Goal: Task Accomplishment & Management: Use online tool/utility

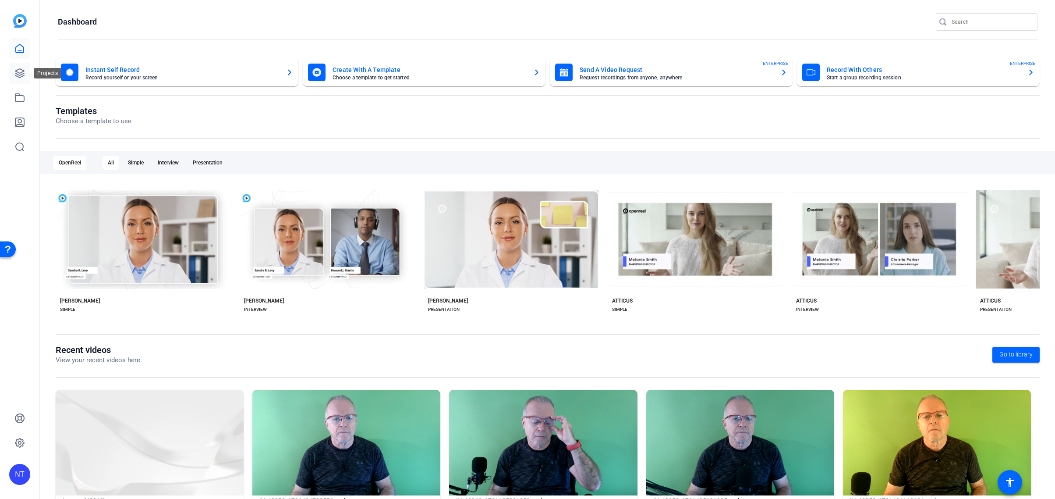
click at [20, 74] on icon at bounding box center [19, 73] width 11 height 11
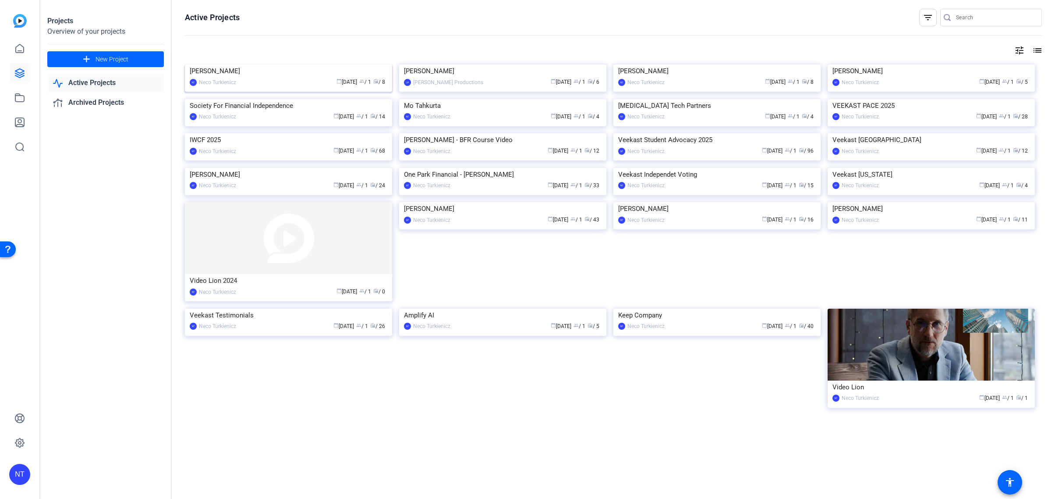
click at [283, 64] on img at bounding box center [288, 64] width 207 height 0
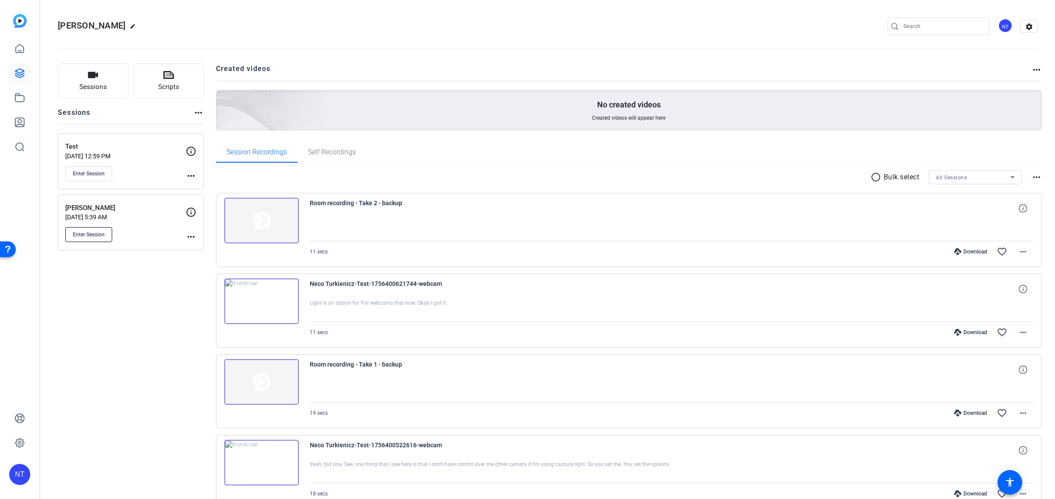
click at [96, 233] on span "Enter Session" at bounding box center [89, 234] width 32 height 7
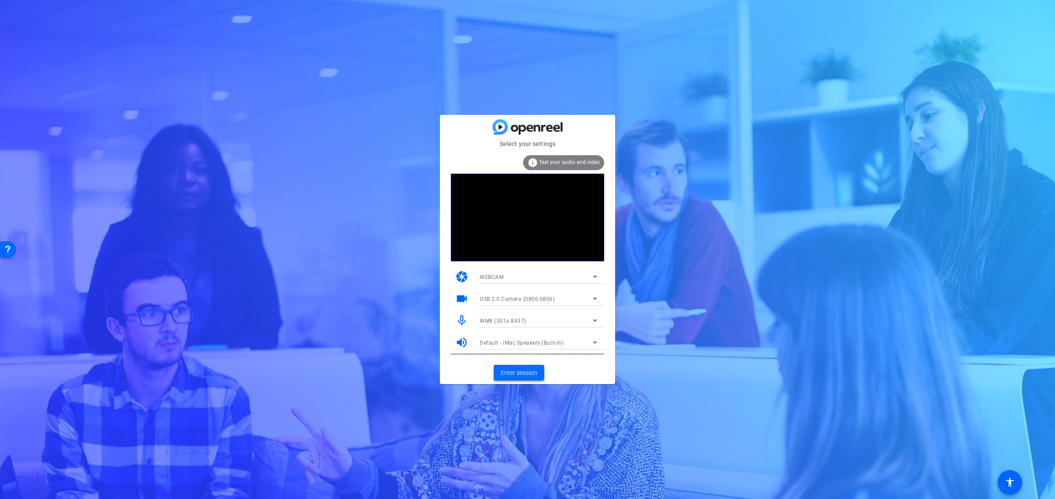
click at [522, 373] on span "Enter session" at bounding box center [519, 372] width 36 height 9
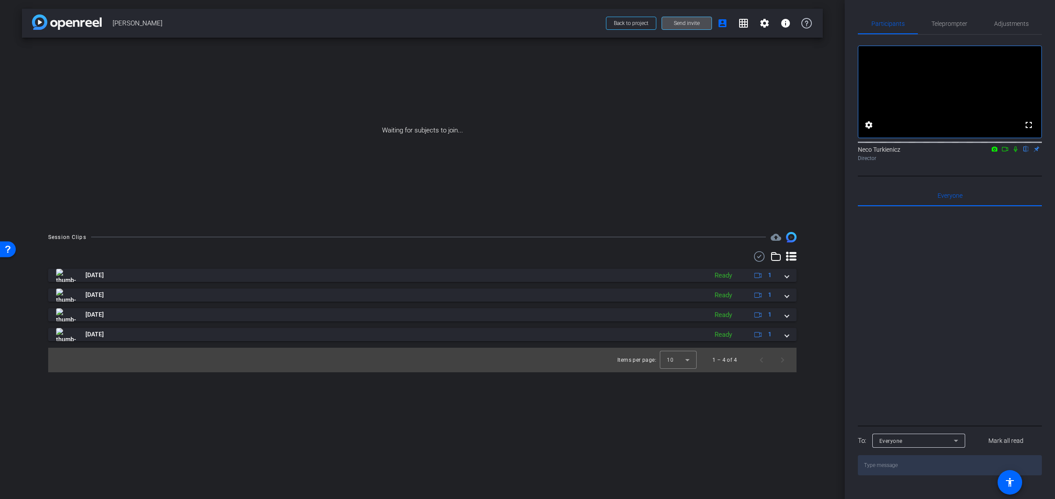
click at [677, 22] on span "Send invite" at bounding box center [687, 23] width 26 height 7
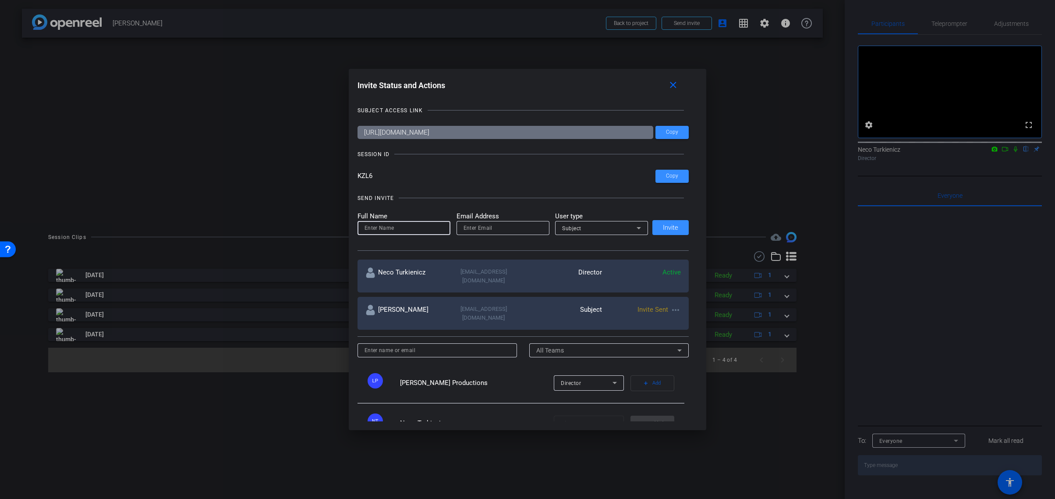
click at [384, 225] on input at bounding box center [404, 228] width 79 height 11
type input "Luiz"
click at [480, 231] on input "email" at bounding box center [503, 228] width 79 height 11
type input "necoturk@gmail.com"
click at [673, 227] on span "Invite" at bounding box center [670, 227] width 15 height 7
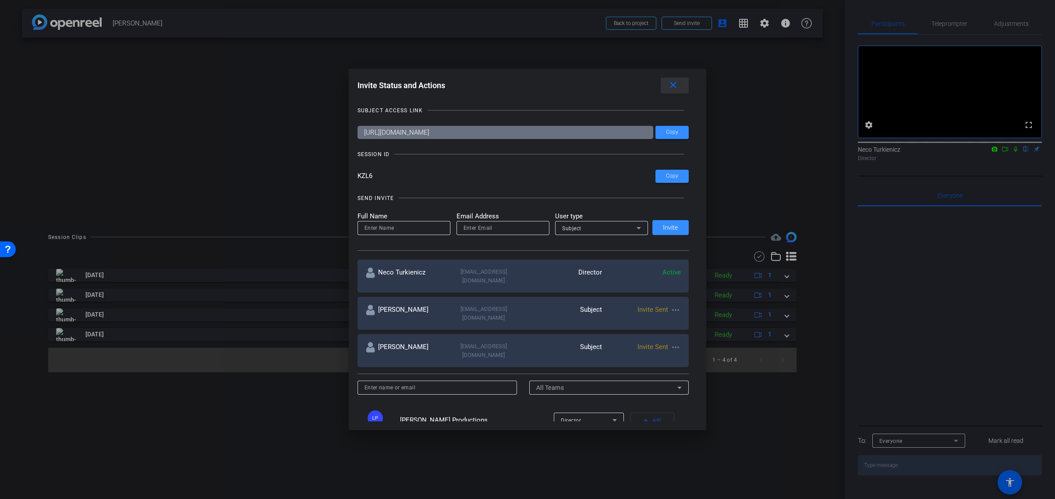
click at [673, 83] on mat-icon "close" at bounding box center [673, 85] width 11 height 11
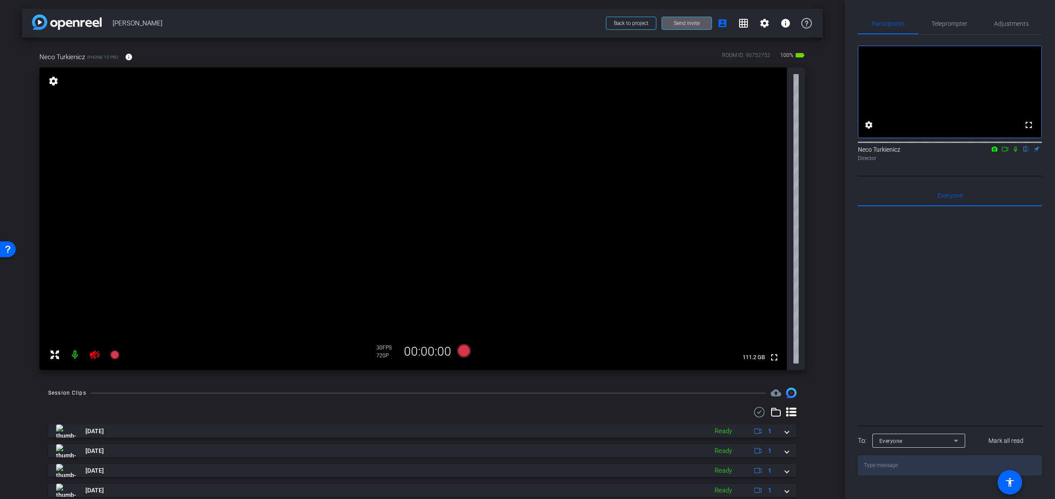
click at [76, 354] on mat-icon at bounding box center [75, 355] width 18 height 18
click at [1006, 24] on span "Adjustments" at bounding box center [1011, 24] width 35 height 6
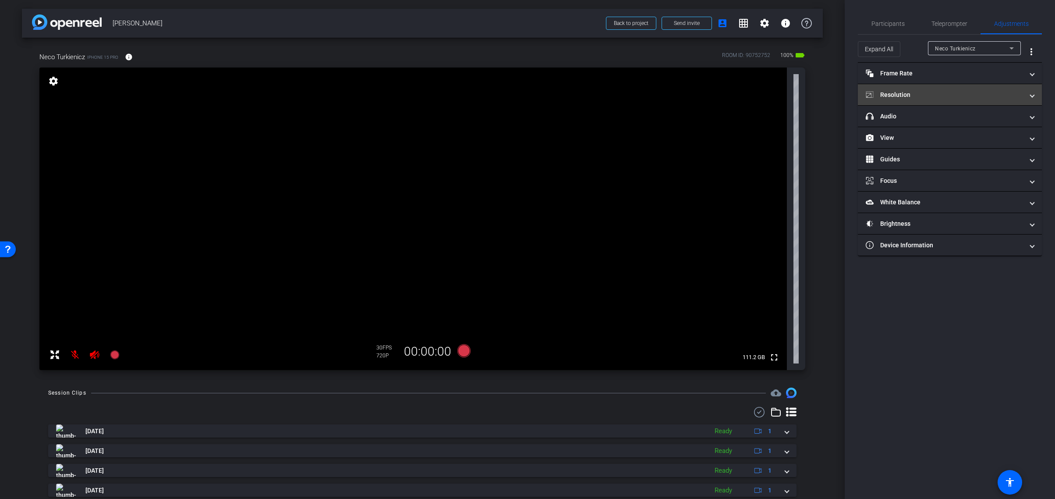
click at [939, 98] on mat-panel-title "Resolution" at bounding box center [945, 94] width 158 height 9
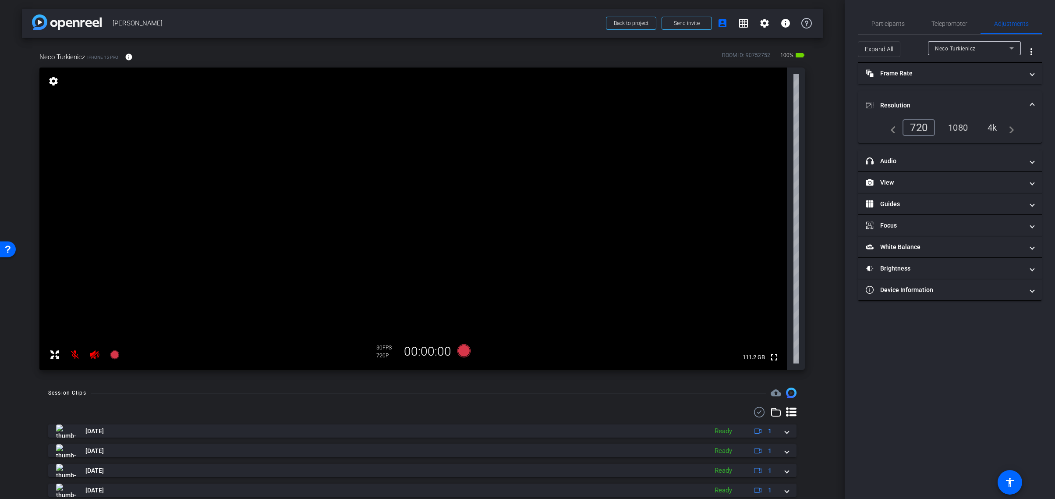
click at [993, 128] on div "4k" at bounding box center [992, 127] width 23 height 15
click at [922, 159] on mat-panel-title "headphone icon Audio" at bounding box center [945, 160] width 158 height 9
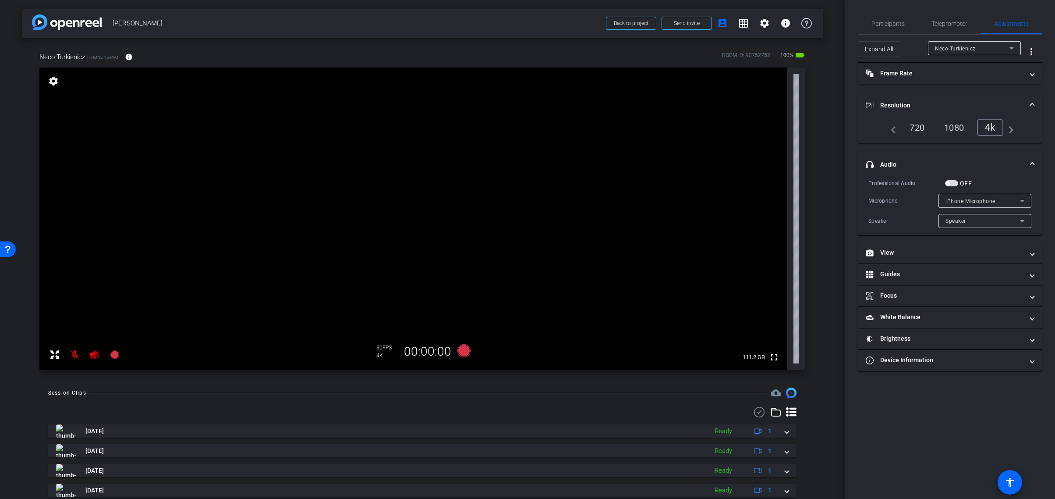
click at [1021, 199] on icon at bounding box center [1022, 200] width 11 height 11
click at [1021, 199] on div at bounding box center [527, 249] width 1055 height 499
click at [1006, 217] on div "Speaker" at bounding box center [983, 220] width 74 height 11
click at [1006, 217] on div at bounding box center [527, 249] width 1055 height 499
click at [999, 199] on div "iPhone Microphone" at bounding box center [983, 200] width 74 height 11
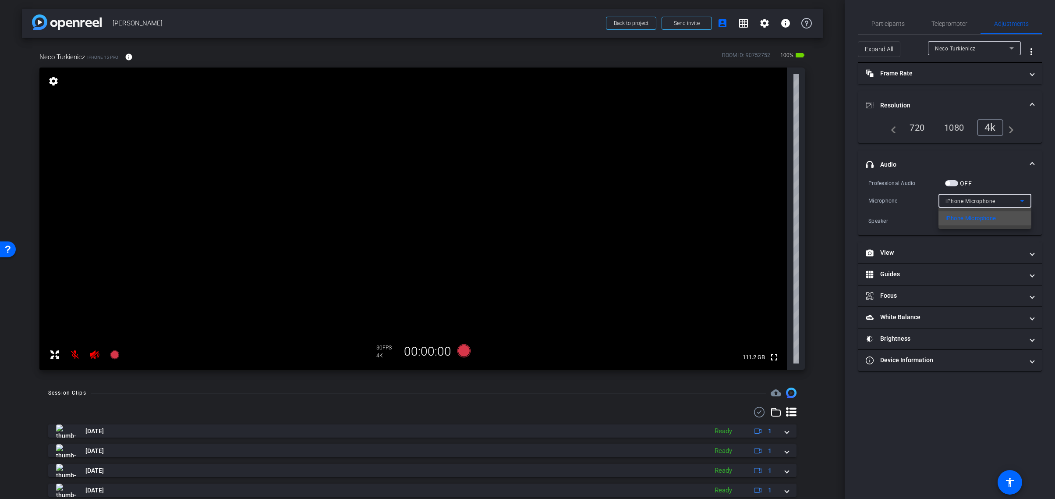
click at [999, 199] on div at bounding box center [527, 249] width 1055 height 499
click at [957, 182] on span "button" at bounding box center [951, 183] width 13 height 6
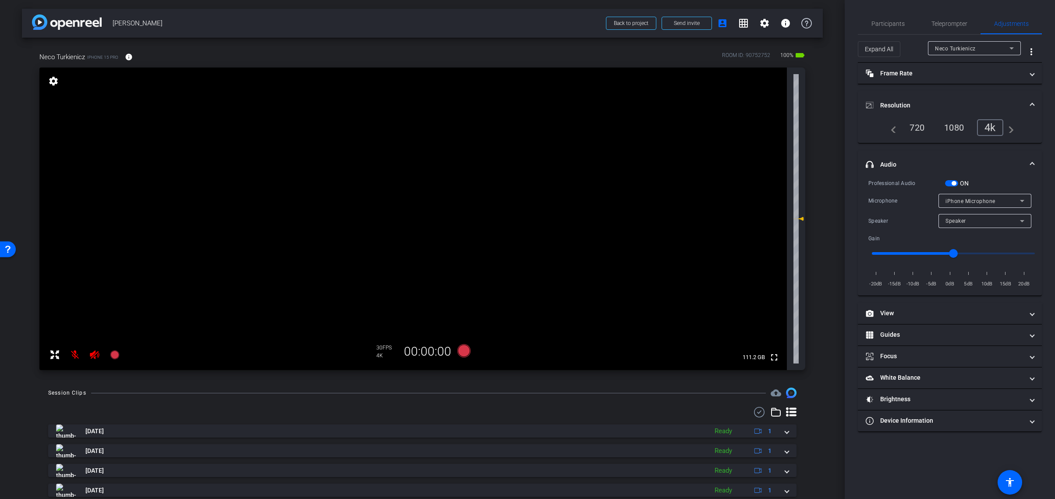
click at [1013, 197] on div "iPhone Microphone" at bounding box center [983, 200] width 74 height 11
click at [968, 233] on span "USBAudio1.0" at bounding box center [963, 232] width 34 height 11
click at [74, 354] on mat-icon at bounding box center [75, 355] width 18 height 18
drag, startPoint x: 955, startPoint y: 252, endPoint x: 980, endPoint y: 250, distance: 25.4
click at [980, 251] on input "range" at bounding box center [953, 253] width 181 height 19
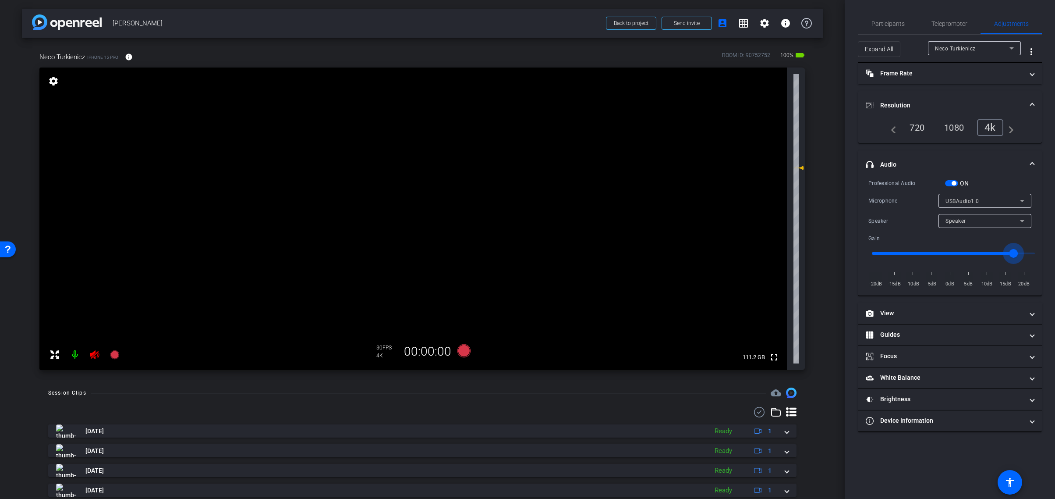
drag, startPoint x: 981, startPoint y: 252, endPoint x: 1016, endPoint y: 248, distance: 34.4
click at [1016, 248] on input "range" at bounding box center [953, 253] width 181 height 19
type input "6"
drag, startPoint x: 1016, startPoint y: 248, endPoint x: 978, endPoint y: 252, distance: 37.8
click at [978, 252] on input "range" at bounding box center [953, 253] width 181 height 19
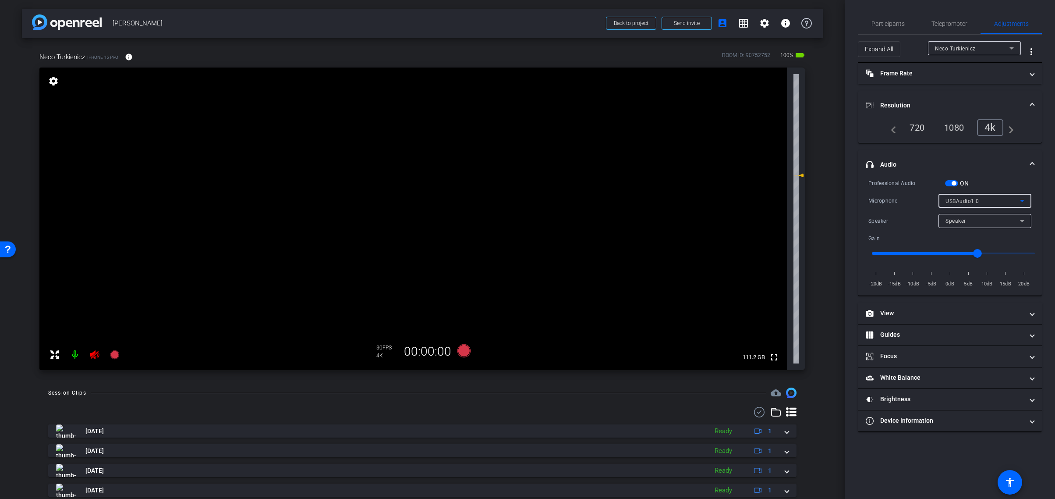
click at [1021, 199] on icon at bounding box center [1022, 200] width 11 height 11
click at [995, 215] on span "iPhone Microphone" at bounding box center [971, 218] width 50 height 11
click at [949, 183] on span "button" at bounding box center [951, 183] width 13 height 6
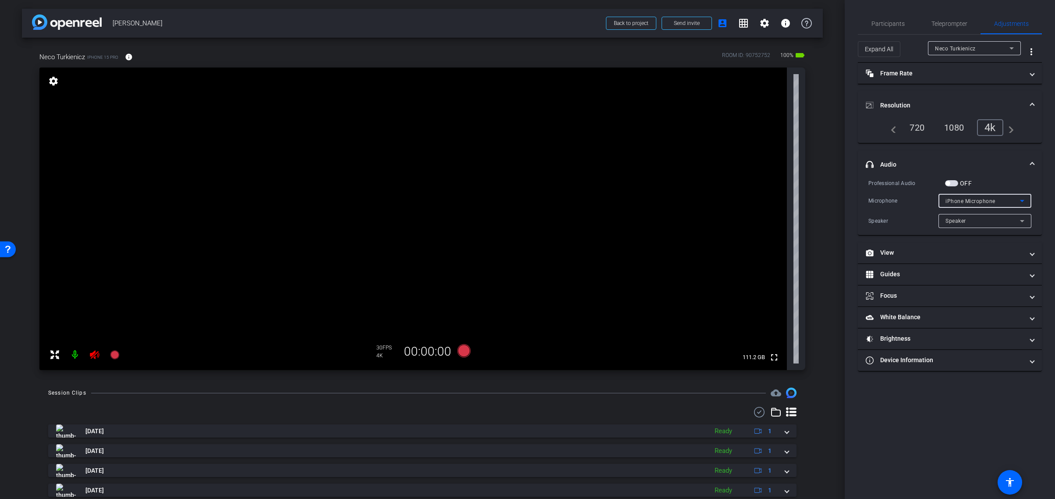
click at [1022, 200] on icon at bounding box center [1022, 201] width 4 height 2
click at [1022, 200] on div at bounding box center [527, 249] width 1055 height 499
click at [1021, 200] on icon at bounding box center [1022, 201] width 4 height 2
click at [1021, 200] on div at bounding box center [527, 249] width 1055 height 499
click at [955, 183] on span "button" at bounding box center [951, 183] width 13 height 6
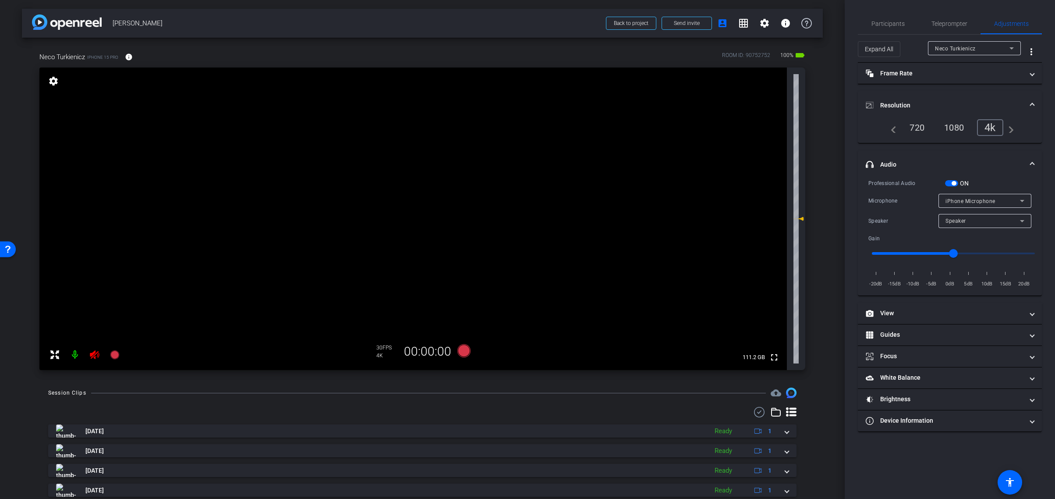
click at [1026, 198] on icon at bounding box center [1022, 200] width 11 height 11
click at [977, 233] on span "USBAudio1.0" at bounding box center [963, 232] width 34 height 11
drag, startPoint x: 952, startPoint y: 252, endPoint x: 935, endPoint y: 252, distance: 16.7
click at [935, 252] on input "range" at bounding box center [953, 253] width 181 height 19
click at [938, 251] on input "range" at bounding box center [953, 253] width 181 height 19
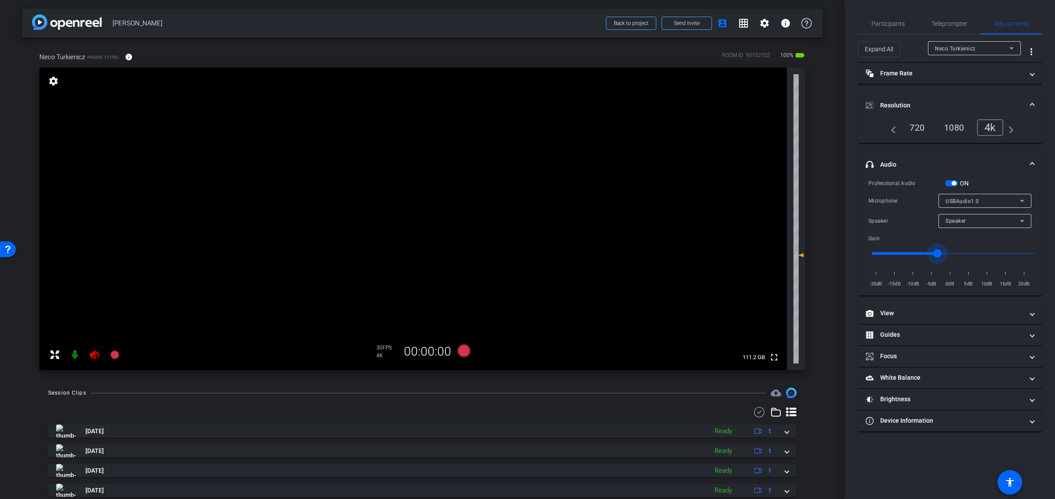
type input "-3"
click at [464, 351] on icon at bounding box center [463, 350] width 13 height 13
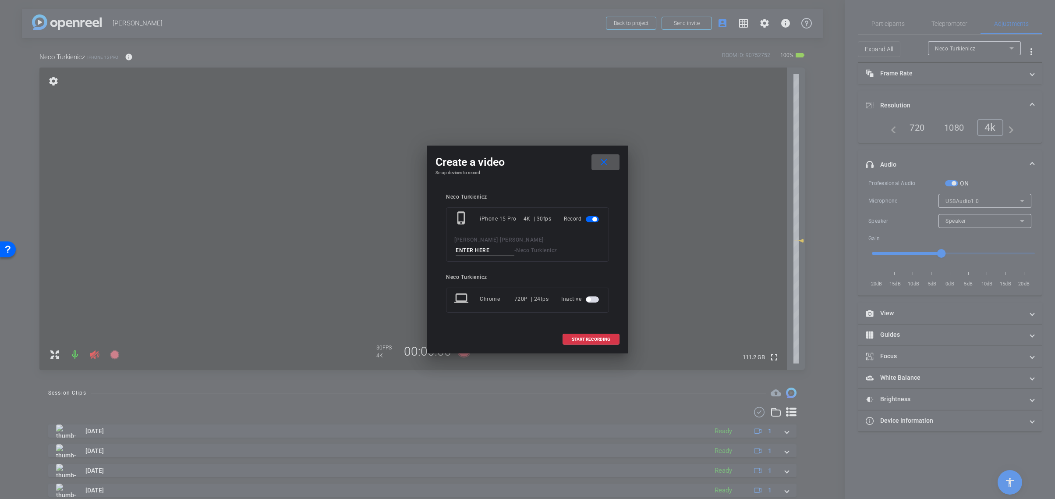
click at [514, 245] on input at bounding box center [485, 250] width 59 height 11
type input "NT001"
click at [586, 338] on span "START RECORDING" at bounding box center [591, 339] width 39 height 4
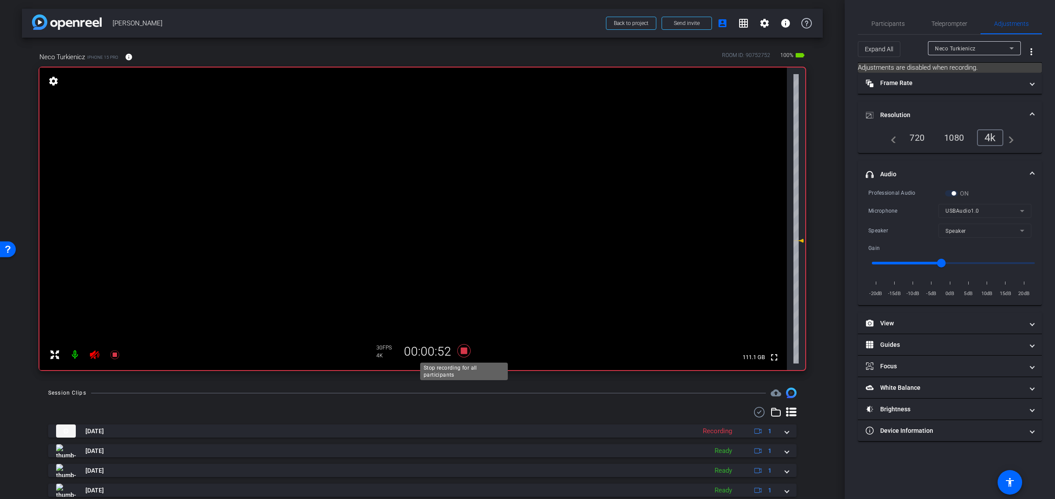
click at [461, 351] on icon at bounding box center [463, 350] width 13 height 13
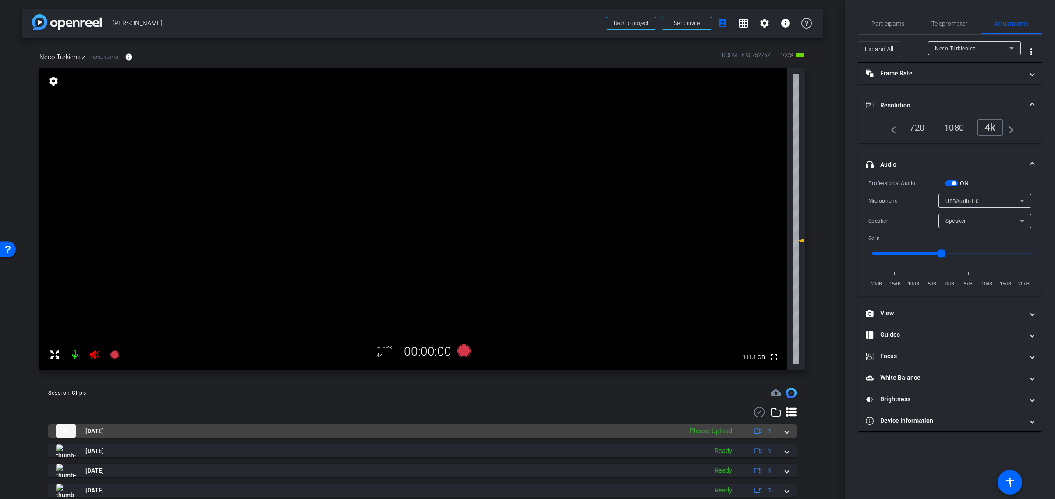
click at [788, 431] on span at bounding box center [787, 430] width 4 height 9
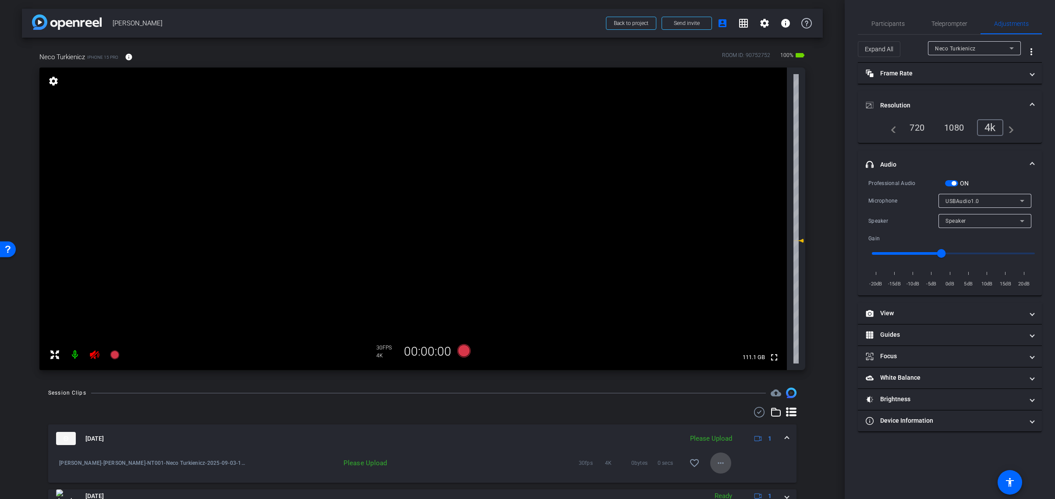
click at [724, 465] on mat-icon "more_horiz" at bounding box center [721, 462] width 11 height 11
click at [726, 421] on span "Upload" at bounding box center [734, 423] width 35 height 11
click at [96, 355] on icon at bounding box center [94, 354] width 11 height 11
click at [947, 182] on span "button" at bounding box center [951, 183] width 13 height 6
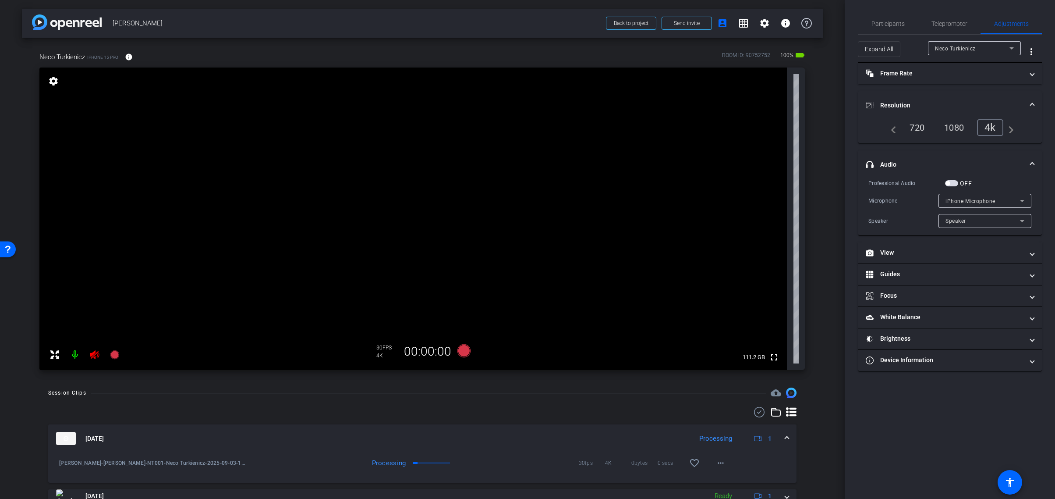
click at [953, 184] on span "button" at bounding box center [951, 183] width 13 height 6
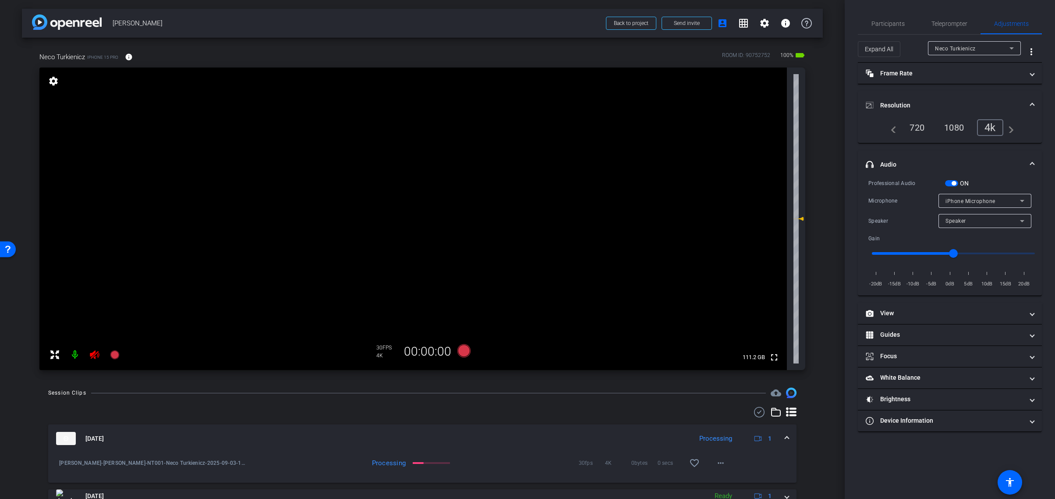
click at [983, 200] on span "iPhone Microphone" at bounding box center [971, 201] width 50 height 6
click at [975, 229] on span "USBAudio1.0" at bounding box center [963, 232] width 34 height 11
click at [1001, 252] on input "range" at bounding box center [953, 253] width 181 height 19
click at [984, 252] on input "range" at bounding box center [953, 253] width 181 height 19
click at [973, 253] on input "range" at bounding box center [953, 253] width 181 height 19
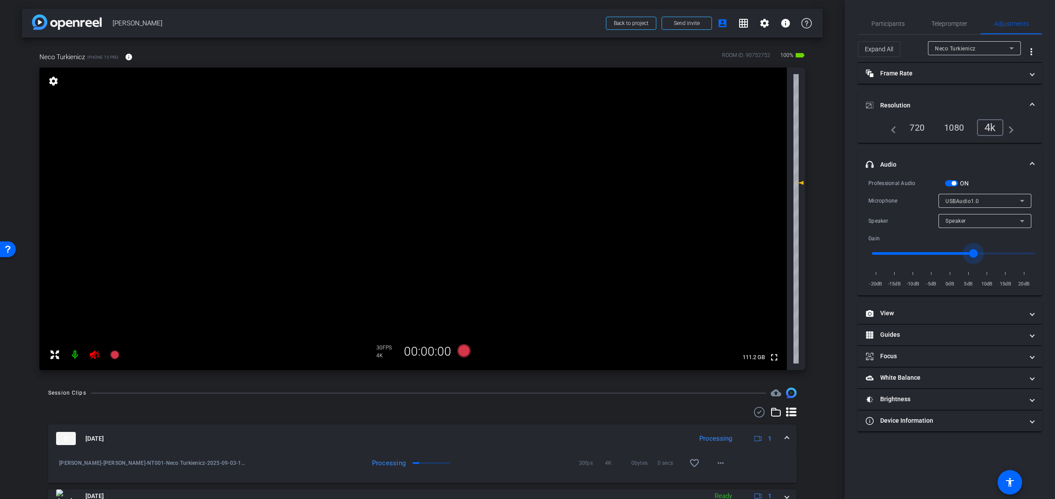
click at [962, 252] on input "range" at bounding box center [953, 253] width 181 height 19
type input "4"
click at [968, 252] on input "range" at bounding box center [953, 253] width 181 height 19
click at [463, 351] on icon at bounding box center [463, 350] width 13 height 13
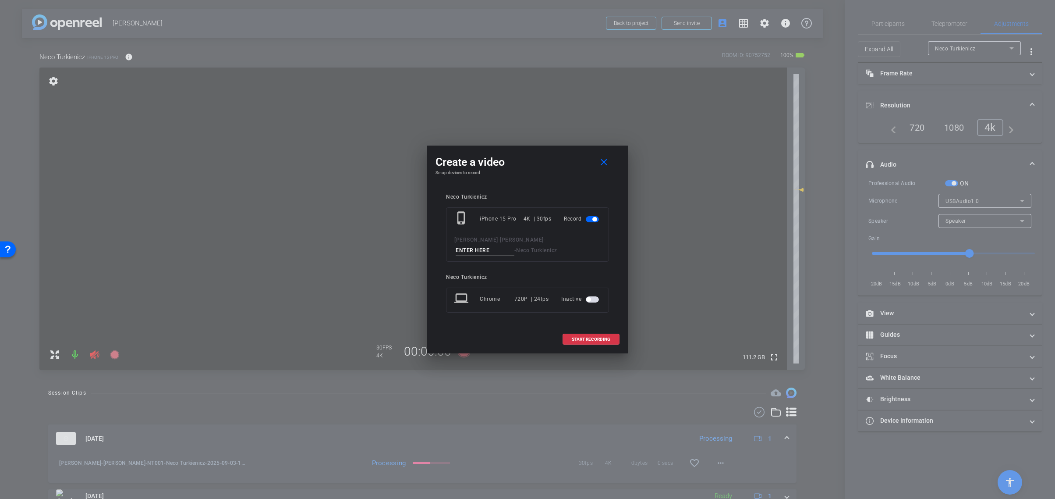
click at [514, 245] on input at bounding box center [485, 250] width 59 height 11
type input "NT2"
click at [595, 339] on span "START RECORDING" at bounding box center [591, 339] width 39 height 4
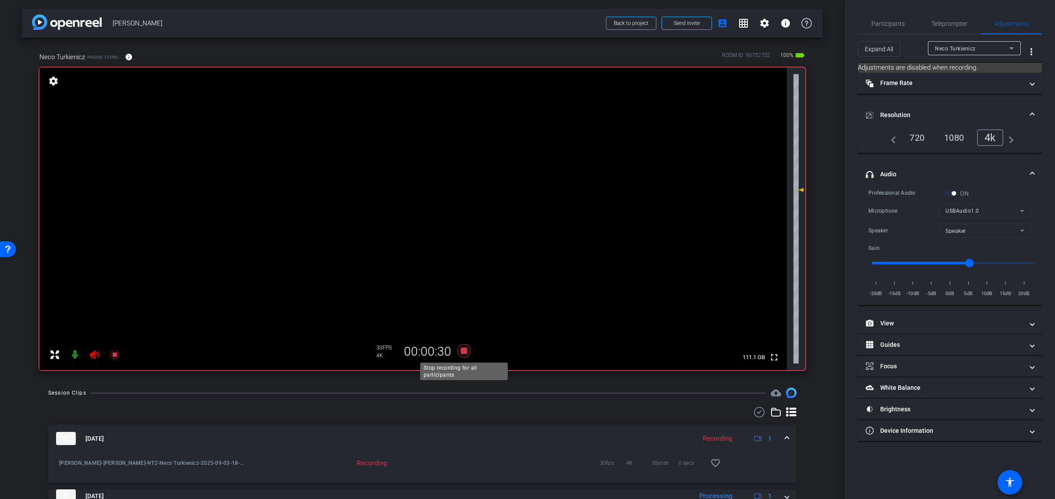
click at [465, 348] on icon at bounding box center [463, 350] width 13 height 13
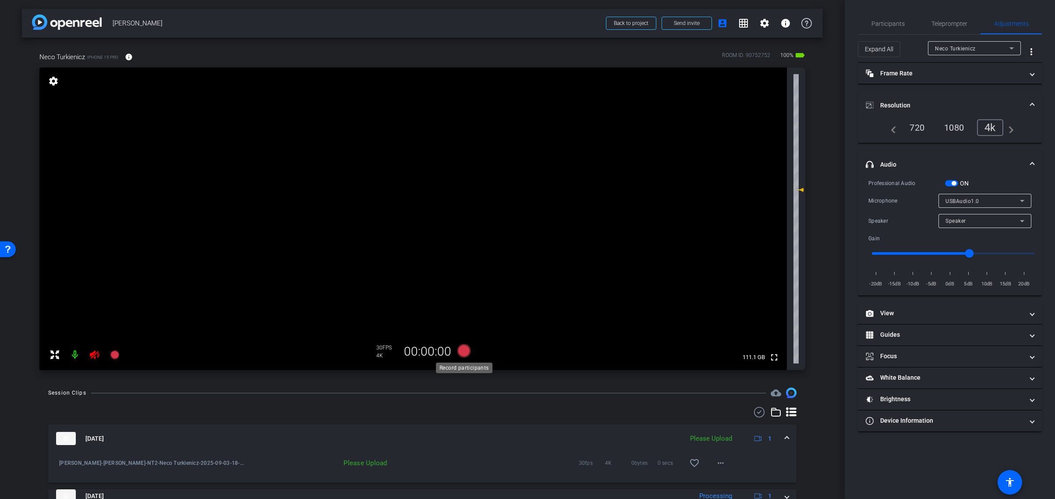
click at [462, 348] on icon at bounding box center [463, 350] width 13 height 13
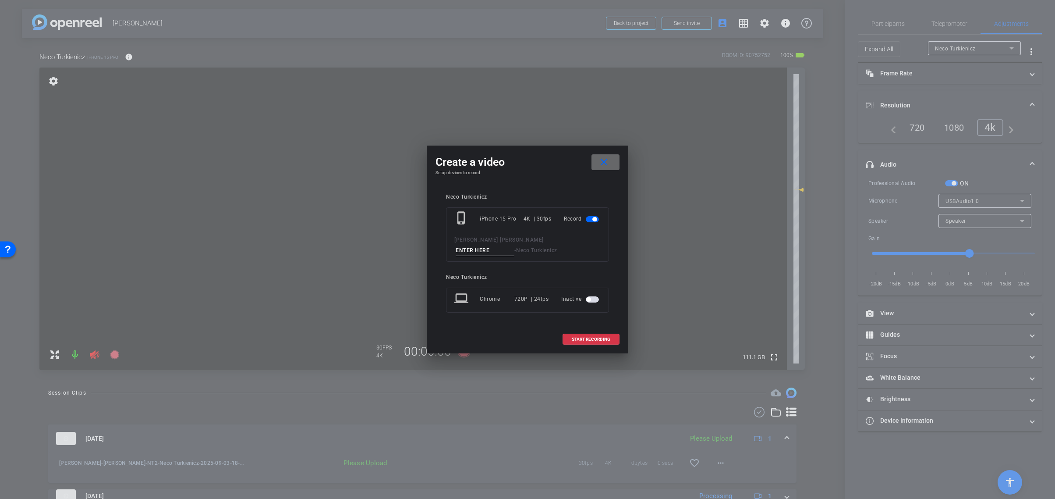
drag, startPoint x: 606, startPoint y: 164, endPoint x: 611, endPoint y: 169, distance: 7.1
click at [606, 164] on mat-icon "close" at bounding box center [604, 162] width 11 height 11
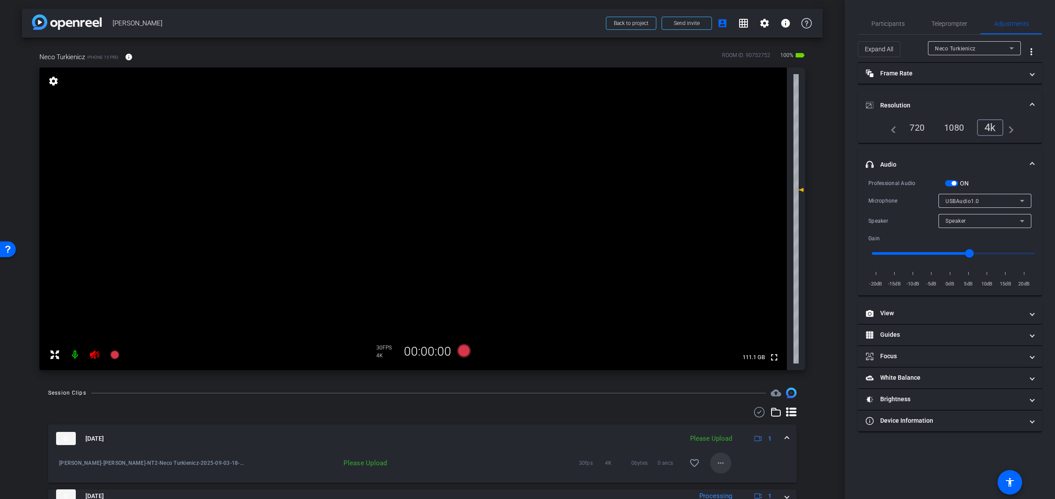
click at [725, 462] on mat-icon "more_horiz" at bounding box center [721, 462] width 11 height 11
click at [730, 423] on span "Upload" at bounding box center [734, 423] width 35 height 11
click at [934, 252] on input "range" at bounding box center [953, 253] width 181 height 19
drag, startPoint x: 935, startPoint y: 252, endPoint x: 951, endPoint y: 253, distance: 16.3
click at [951, 253] on input "range" at bounding box center [953, 253] width 181 height 19
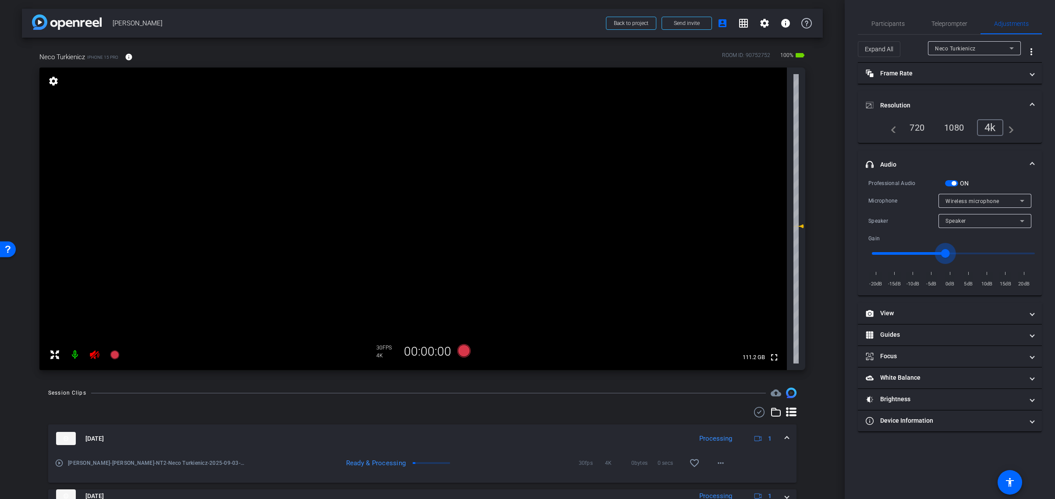
drag, startPoint x: 951, startPoint y: 253, endPoint x: 946, endPoint y: 253, distance: 5.7
type input "-2"
click at [946, 253] on input "range" at bounding box center [953, 253] width 181 height 19
click at [949, 181] on span "button" at bounding box center [951, 183] width 13 height 6
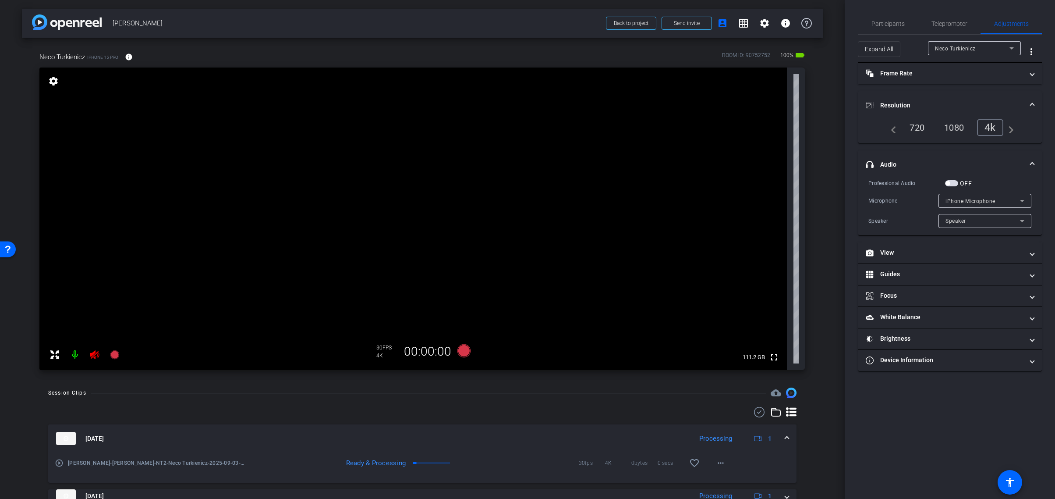
click at [955, 181] on span "button" at bounding box center [951, 183] width 13 height 6
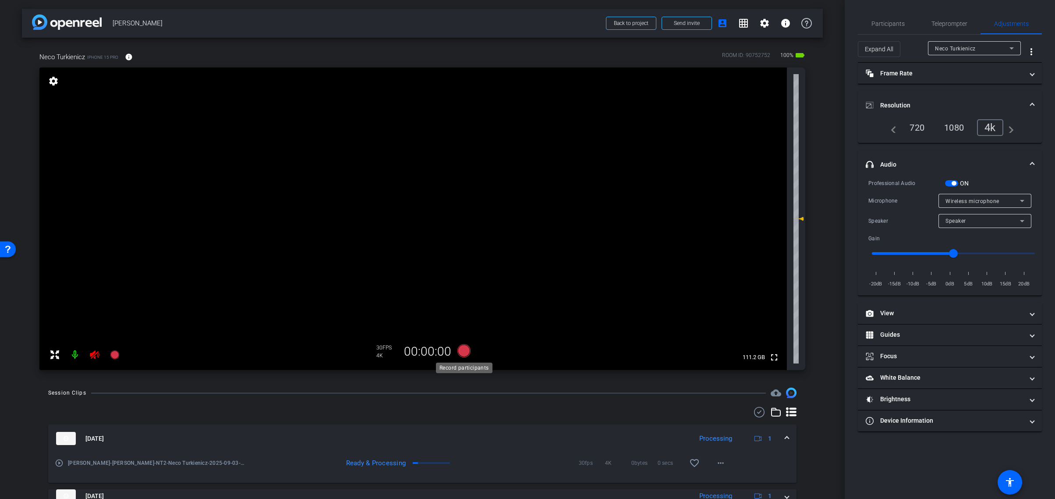
click at [465, 349] on icon at bounding box center [463, 350] width 13 height 13
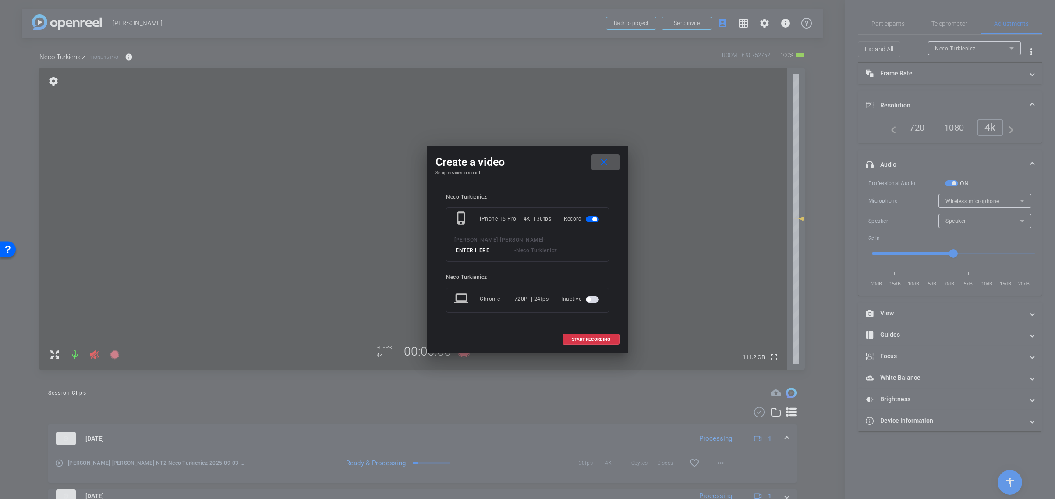
click at [514, 245] on input at bounding box center [485, 250] width 59 height 11
type input "NT 3"
click at [590, 340] on span "START RECORDING" at bounding box center [591, 339] width 39 height 4
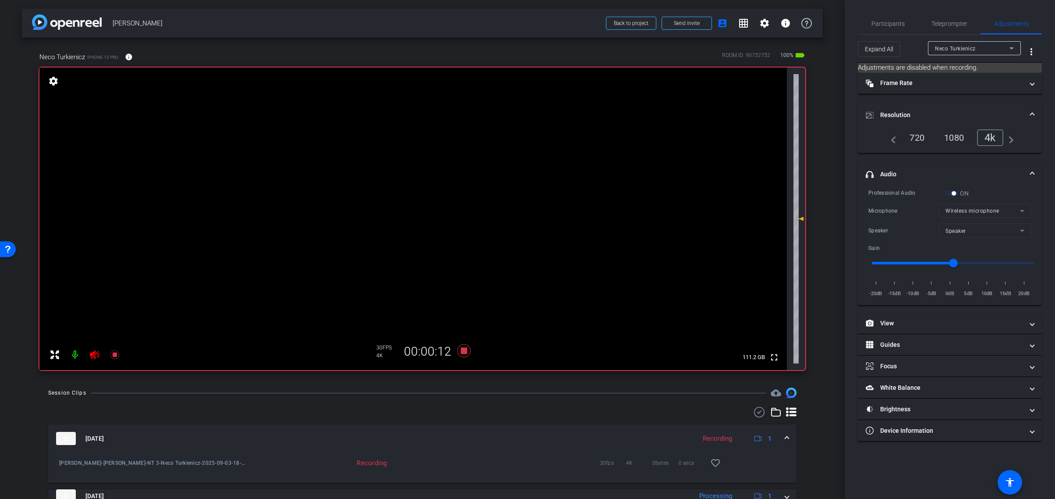
click at [960, 193] on label "ON" at bounding box center [963, 193] width 11 height 9
click at [949, 192] on div "ON" at bounding box center [957, 193] width 24 height 9
click at [1031, 170] on span at bounding box center [1033, 174] width 4 height 9
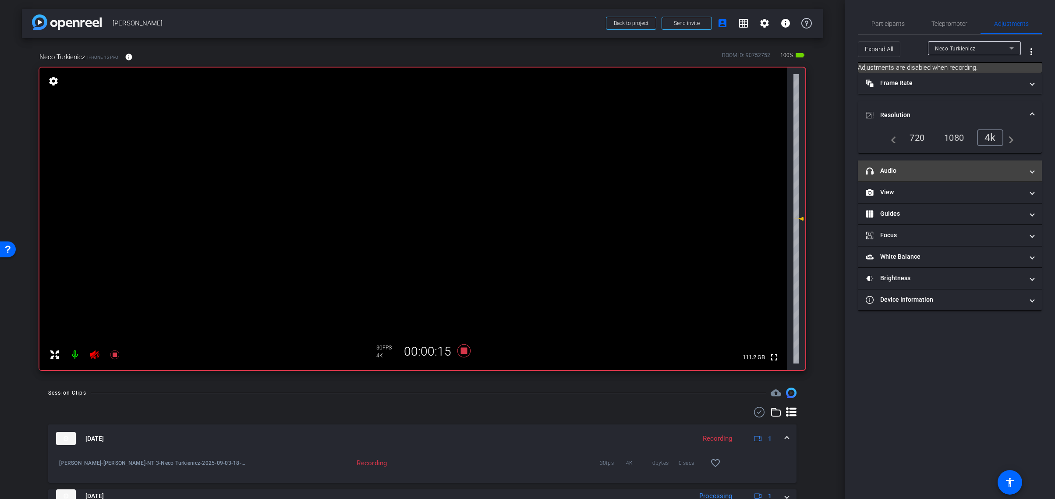
click at [1031, 170] on span at bounding box center [1033, 170] width 4 height 9
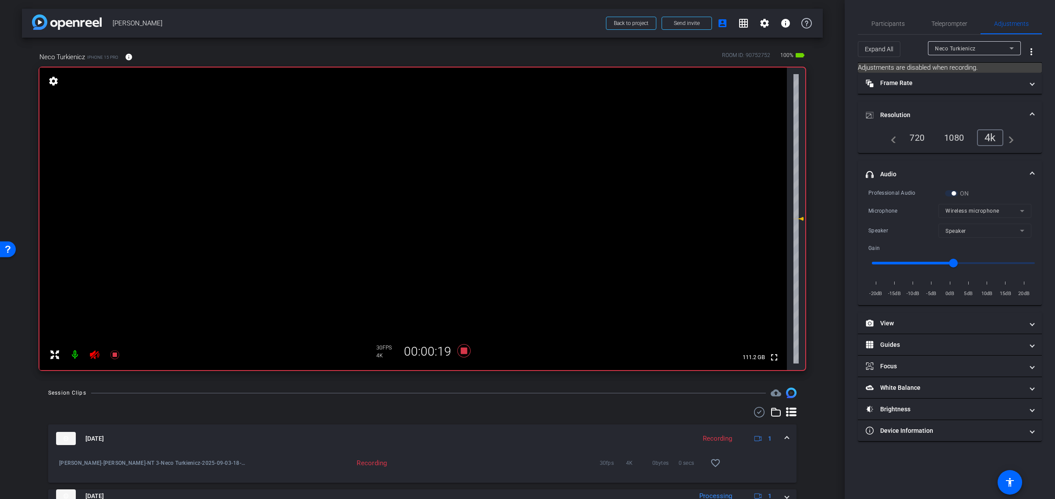
click at [1017, 213] on mat-form-field "Wireless microphone" at bounding box center [985, 211] width 93 height 14
click at [888, 21] on span "Participants" at bounding box center [887, 24] width 33 height 6
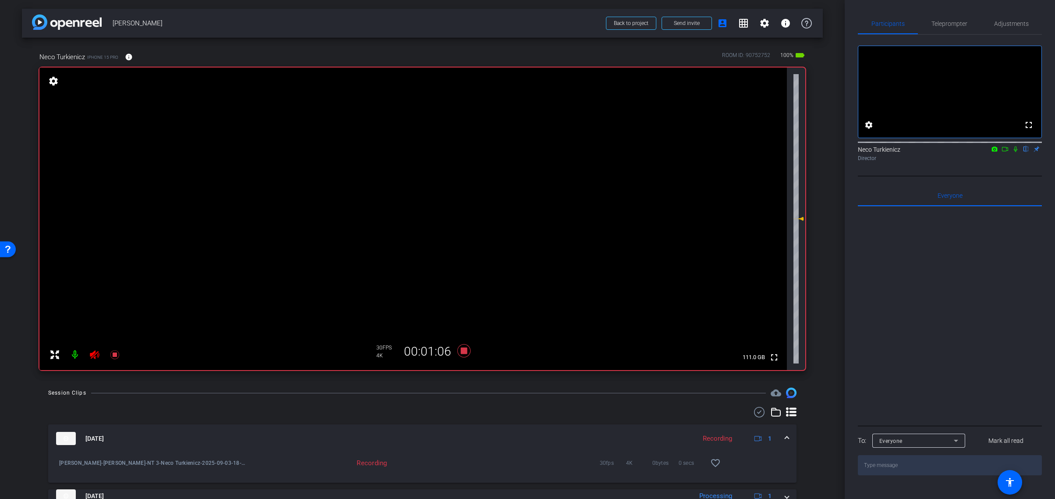
click at [96, 354] on icon at bounding box center [94, 354] width 11 height 11
click at [98, 354] on icon at bounding box center [94, 354] width 9 height 9
click at [464, 350] on icon at bounding box center [463, 350] width 13 height 13
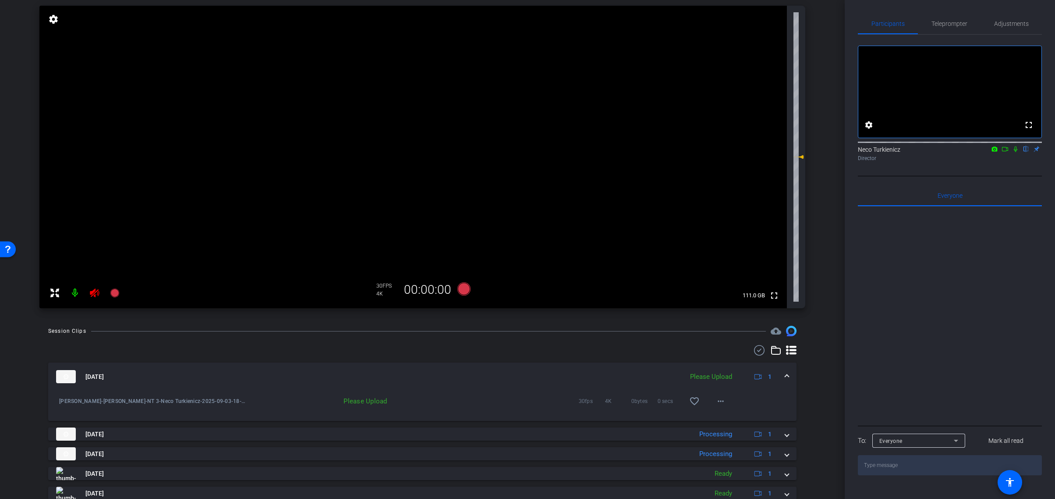
scroll to position [133, 0]
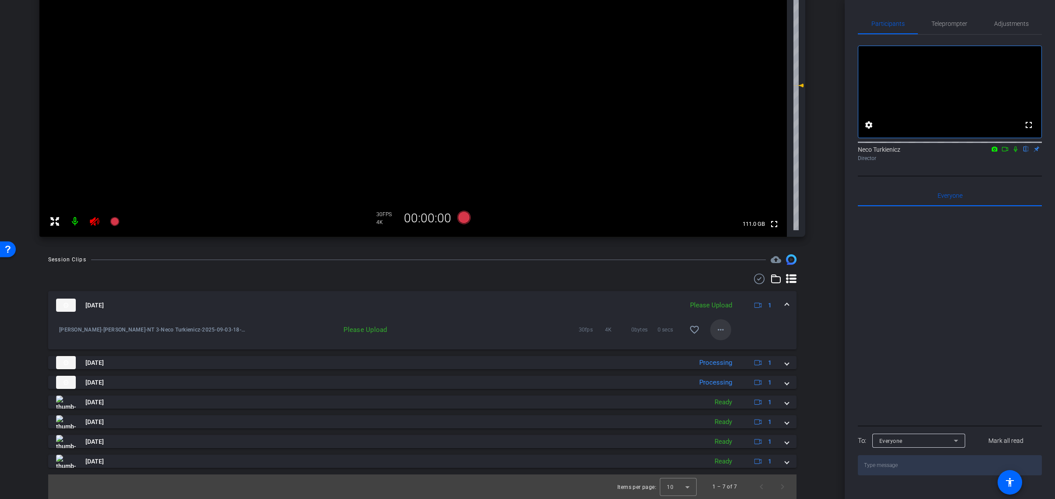
click at [720, 332] on mat-icon "more_horiz" at bounding box center [721, 329] width 11 height 11
click at [730, 346] on span "Upload" at bounding box center [734, 348] width 35 height 11
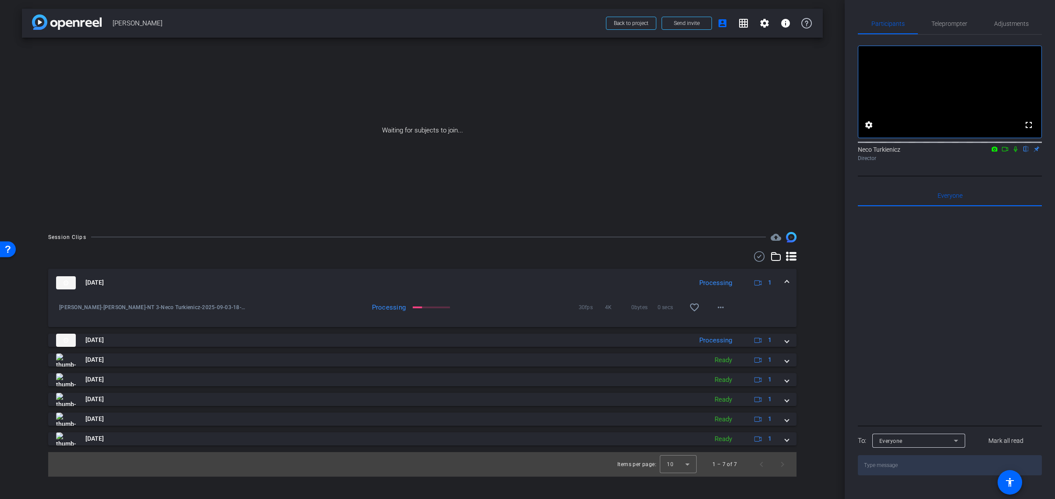
scroll to position [0, 0]
click at [632, 22] on span "Back to project" at bounding box center [631, 23] width 35 height 6
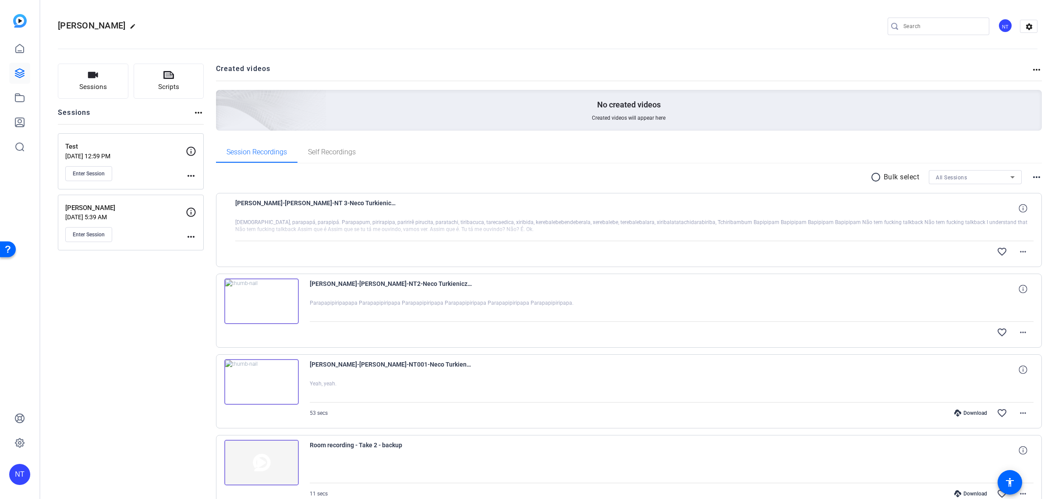
click at [260, 295] on img at bounding box center [261, 301] width 74 height 46
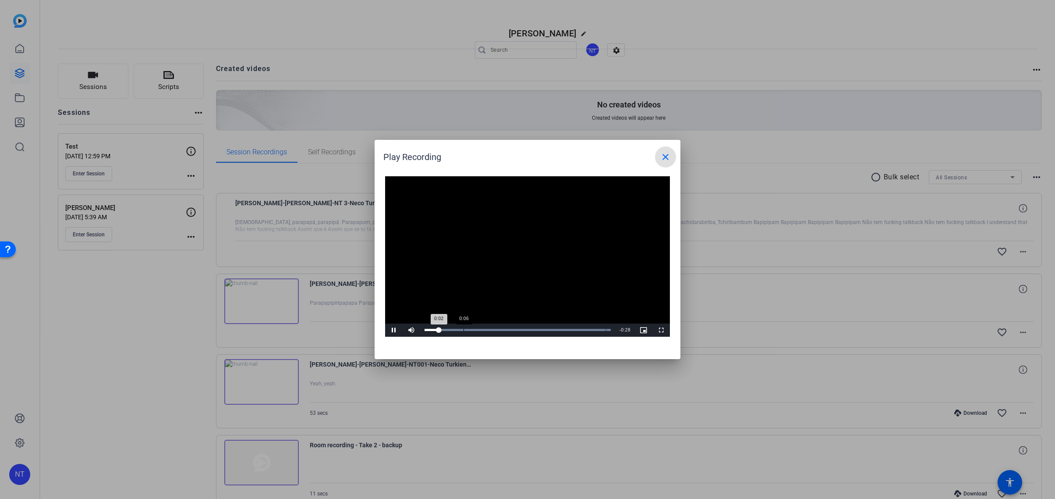
click at [463, 325] on div "Loaded : 100.00% 0:06 0:02" at bounding box center [517, 329] width 195 height 13
drag, startPoint x: 579, startPoint y: 329, endPoint x: 592, endPoint y: 328, distance: 13.2
click at [593, 329] on div "Loaded : 100.00% 0:27 0:26" at bounding box center [518, 330] width 186 height 2
click at [662, 157] on mat-icon "close" at bounding box center [665, 157] width 11 height 11
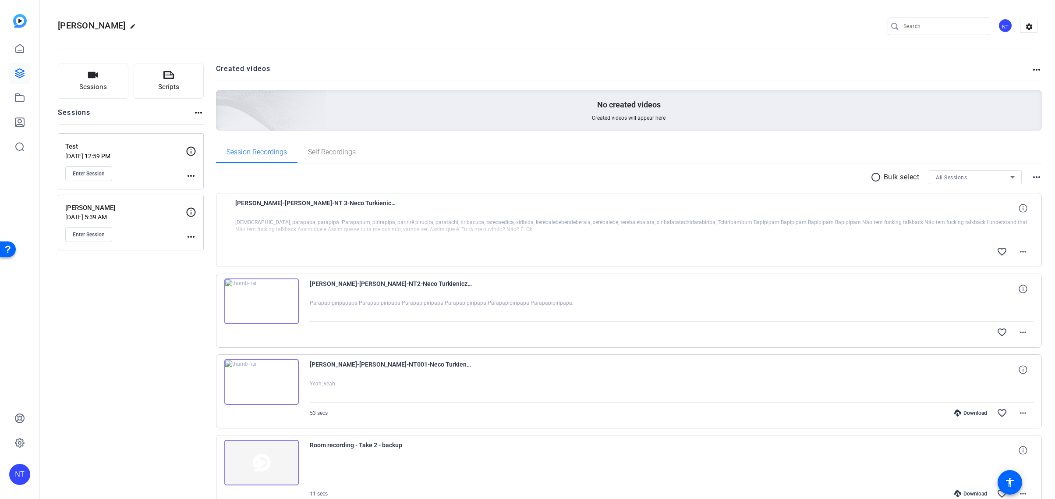
click at [259, 299] on img at bounding box center [261, 301] width 74 height 46
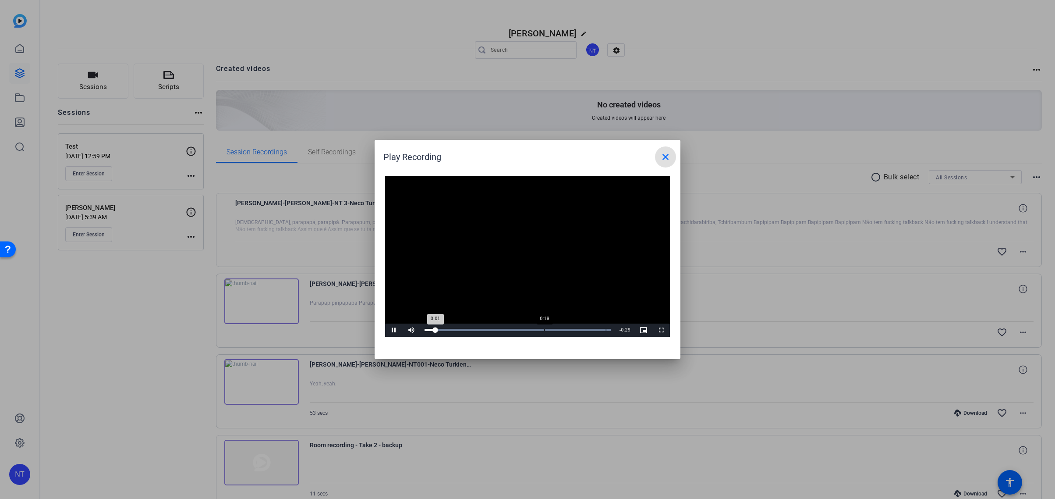
click at [544, 328] on div "Loaded : 100.00% 0:19 0:01" at bounding box center [517, 329] width 195 height 13
click at [507, 329] on div "Loaded : 100.00% 0:13 0:13" at bounding box center [518, 330] width 186 height 2
click at [663, 158] on mat-icon "close" at bounding box center [665, 157] width 11 height 11
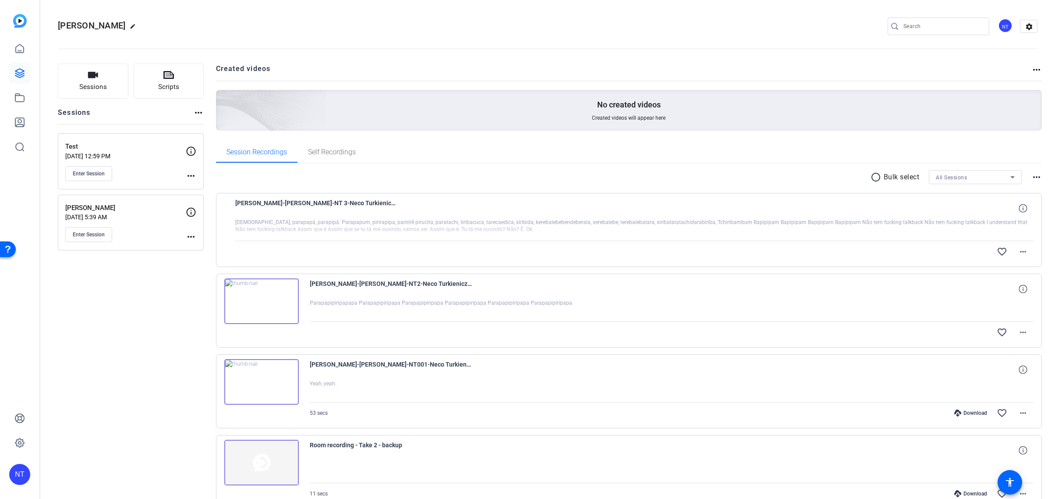
click at [260, 382] on img at bounding box center [261, 382] width 74 height 46
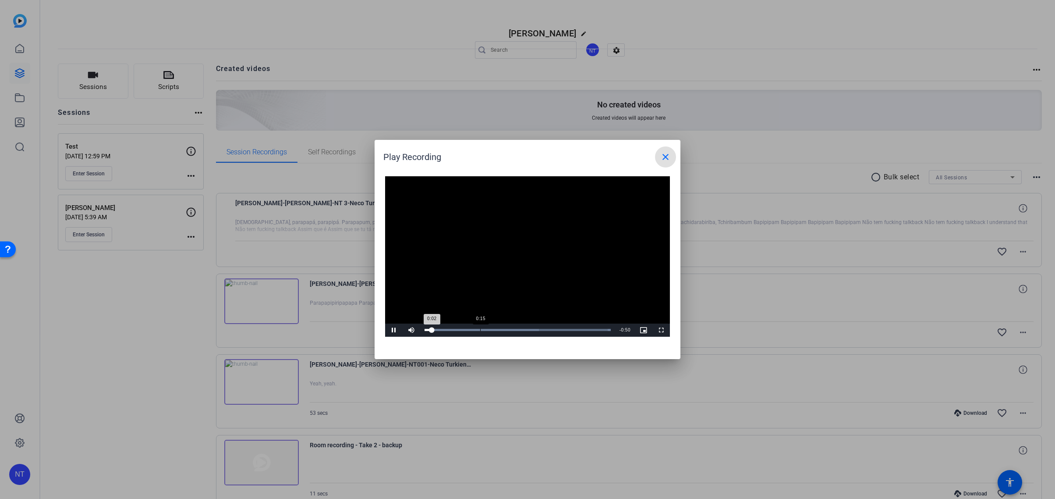
click at [480, 327] on div "Loaded : 100.00% 0:15 0:02" at bounding box center [517, 329] width 195 height 13
click at [558, 327] on div "Loaded : 100.00% 0:37 0:28" at bounding box center [517, 329] width 195 height 13
click at [590, 326] on div "Loaded : 100.00% 0:47 0:39" at bounding box center [517, 329] width 195 height 13
click at [586, 328] on div "Loaded : 100.00% 0:45 0:45" at bounding box center [517, 329] width 195 height 13
click at [661, 158] on mat-icon "close" at bounding box center [665, 157] width 11 height 11
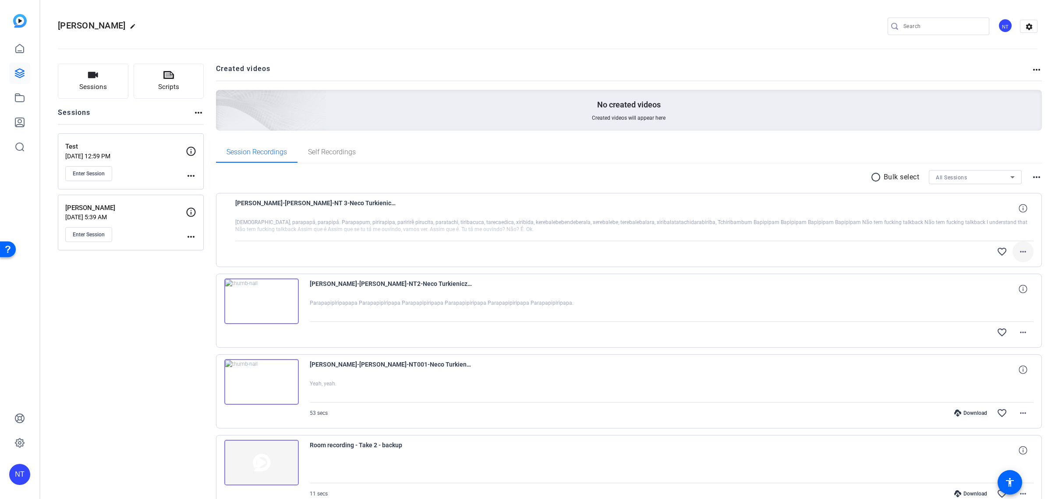
click at [1024, 251] on mat-icon "more_horiz" at bounding box center [1023, 251] width 11 height 11
click at [1006, 269] on span "Download Original" at bounding box center [1000, 270] width 53 height 11
click at [261, 220] on img at bounding box center [261, 221] width 74 height 46
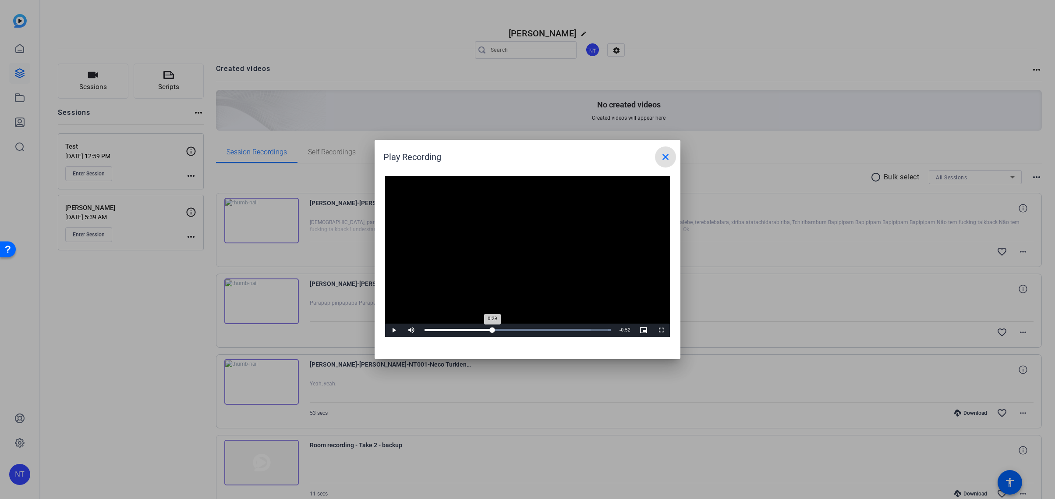
click at [492, 327] on div "Loaded : 100.00% 0:29 0:29" at bounding box center [517, 329] width 195 height 13
drag, startPoint x: 517, startPoint y: 326, endPoint x: 599, endPoint y: 288, distance: 90.0
click at [574, 321] on div "Video Player is loading. Play Video Play Mute Current Time 1:15 / Duration 1:21…" at bounding box center [527, 256] width 285 height 160
click at [664, 156] on mat-icon "close" at bounding box center [665, 157] width 11 height 11
